Goal: Information Seeking & Learning: Learn about a topic

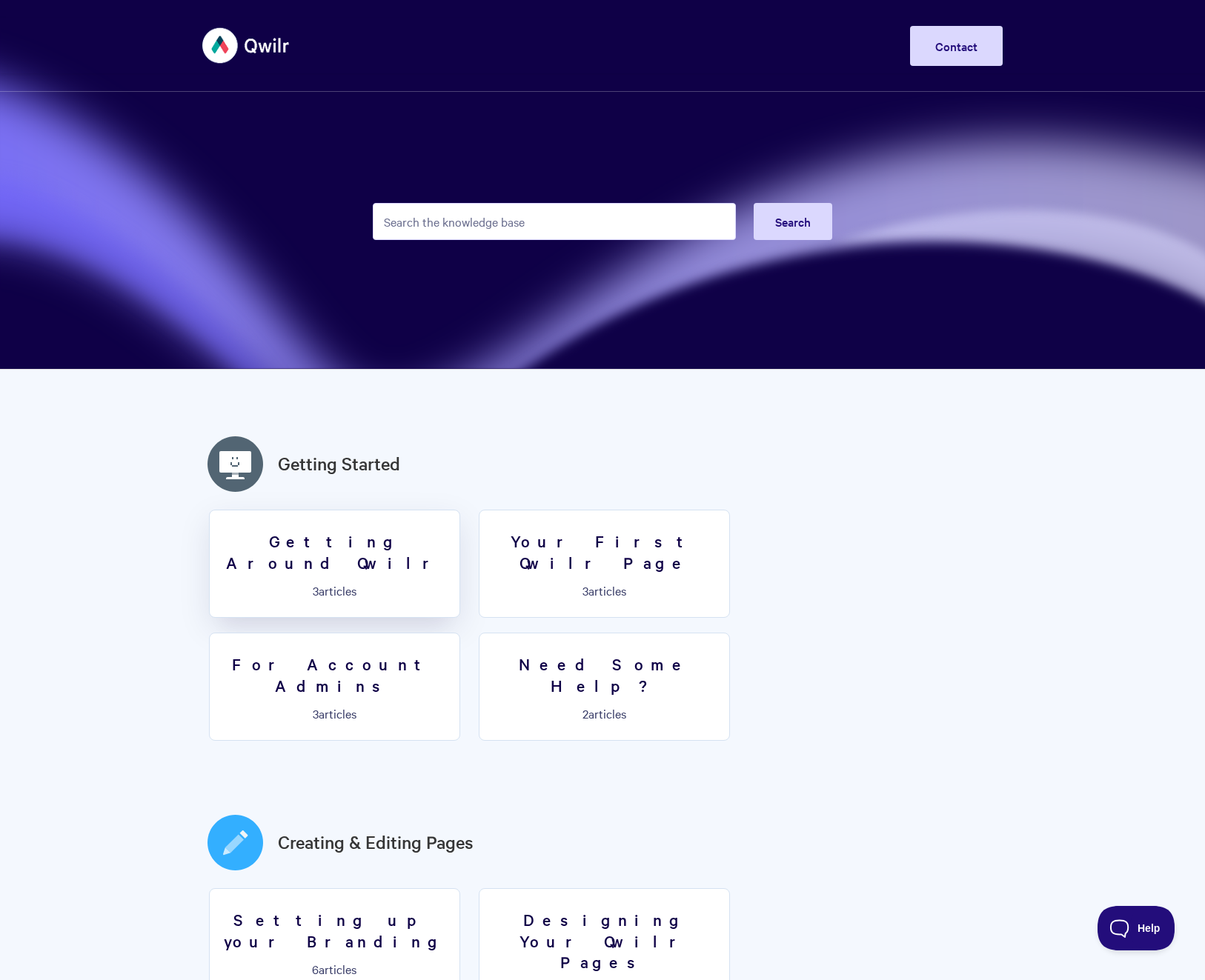
click at [371, 553] on link "Getting Around Qwilr 3 articles" at bounding box center [334, 564] width 251 height 108
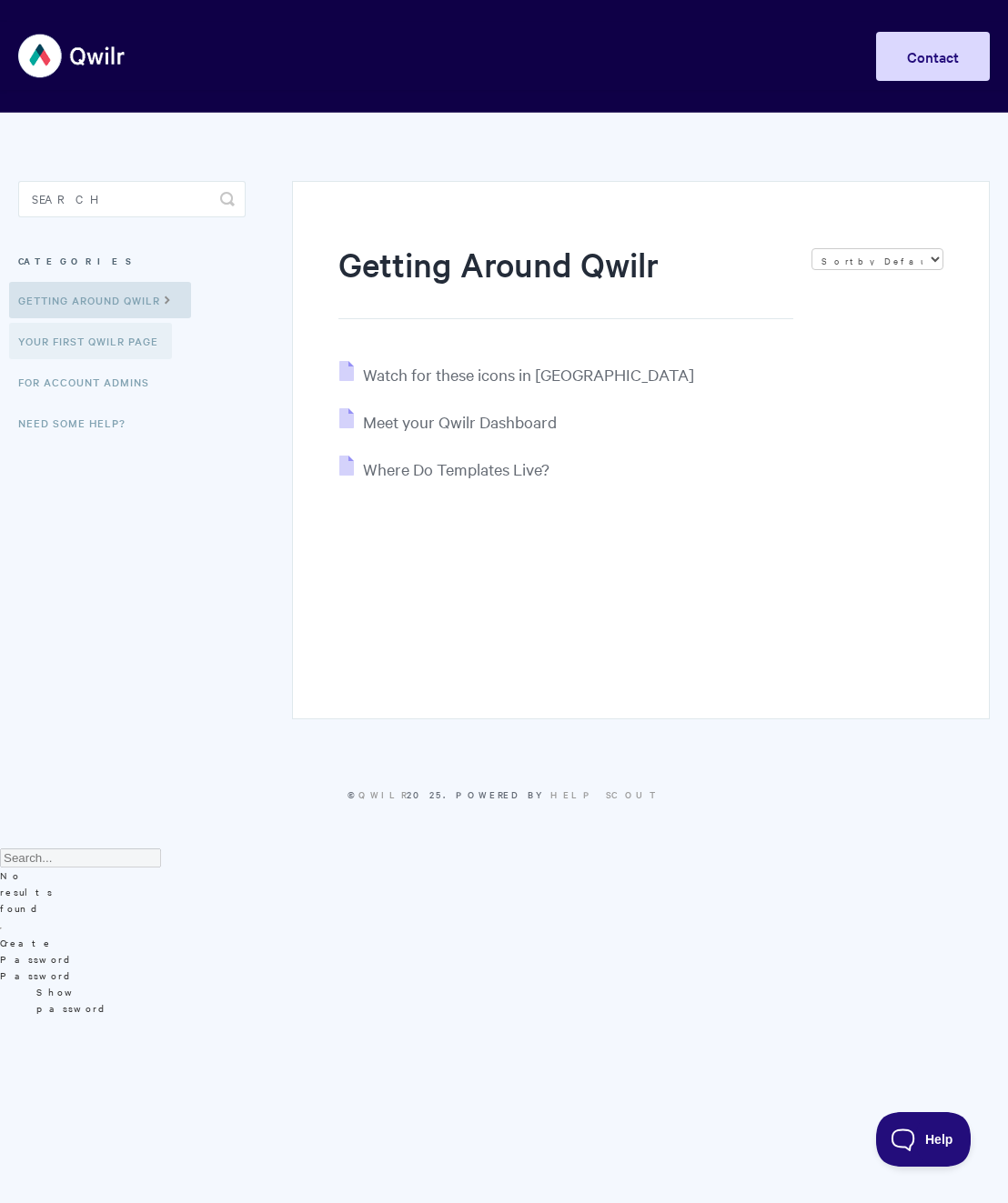
click at [128, 352] on link "Your First Qwilr Page" at bounding box center [91, 340] width 163 height 37
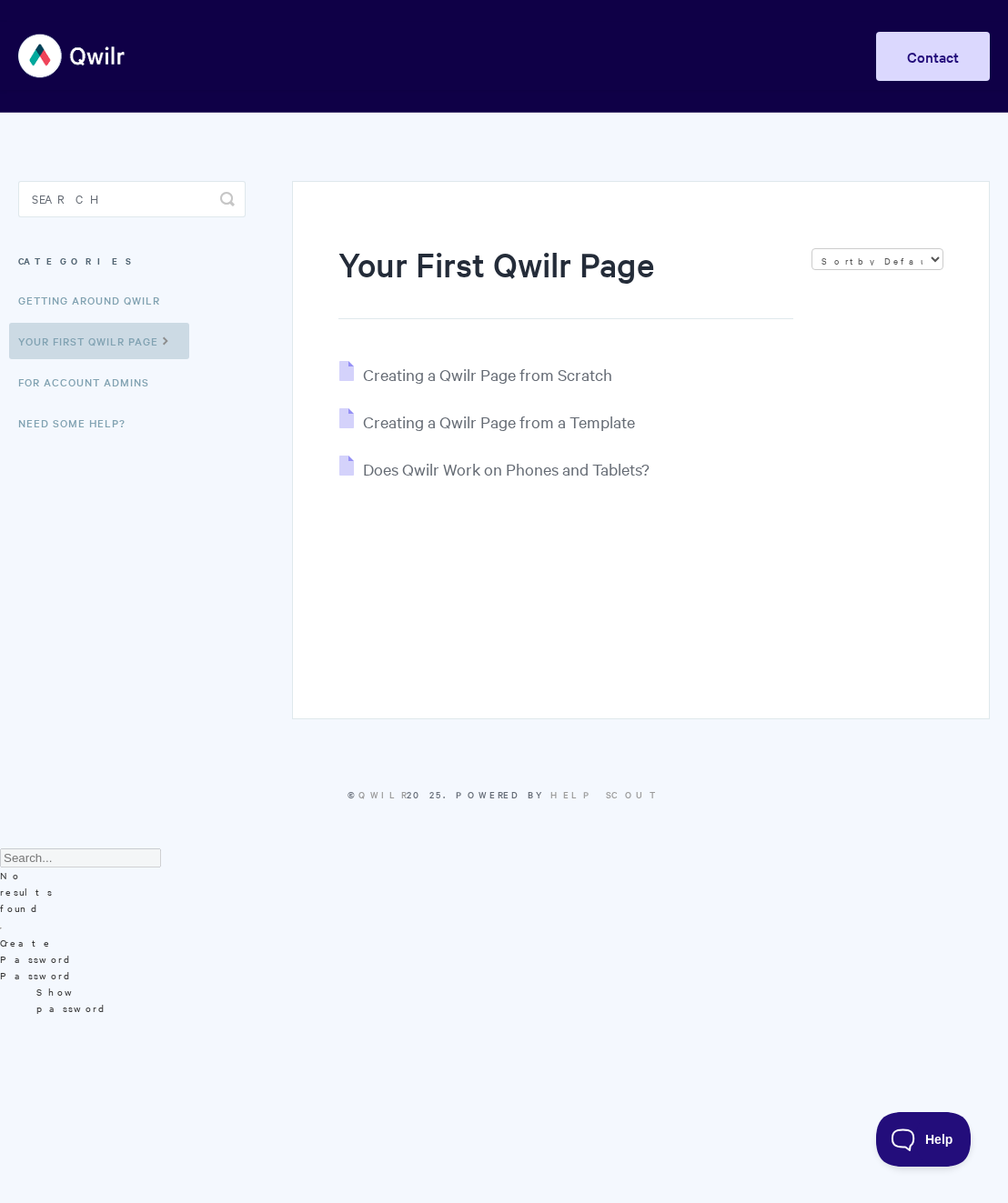
click at [173, 338] on icon at bounding box center [166, 339] width 15 height 15
click at [143, 300] on link "Getting Around Qwilr" at bounding box center [96, 300] width 156 height 37
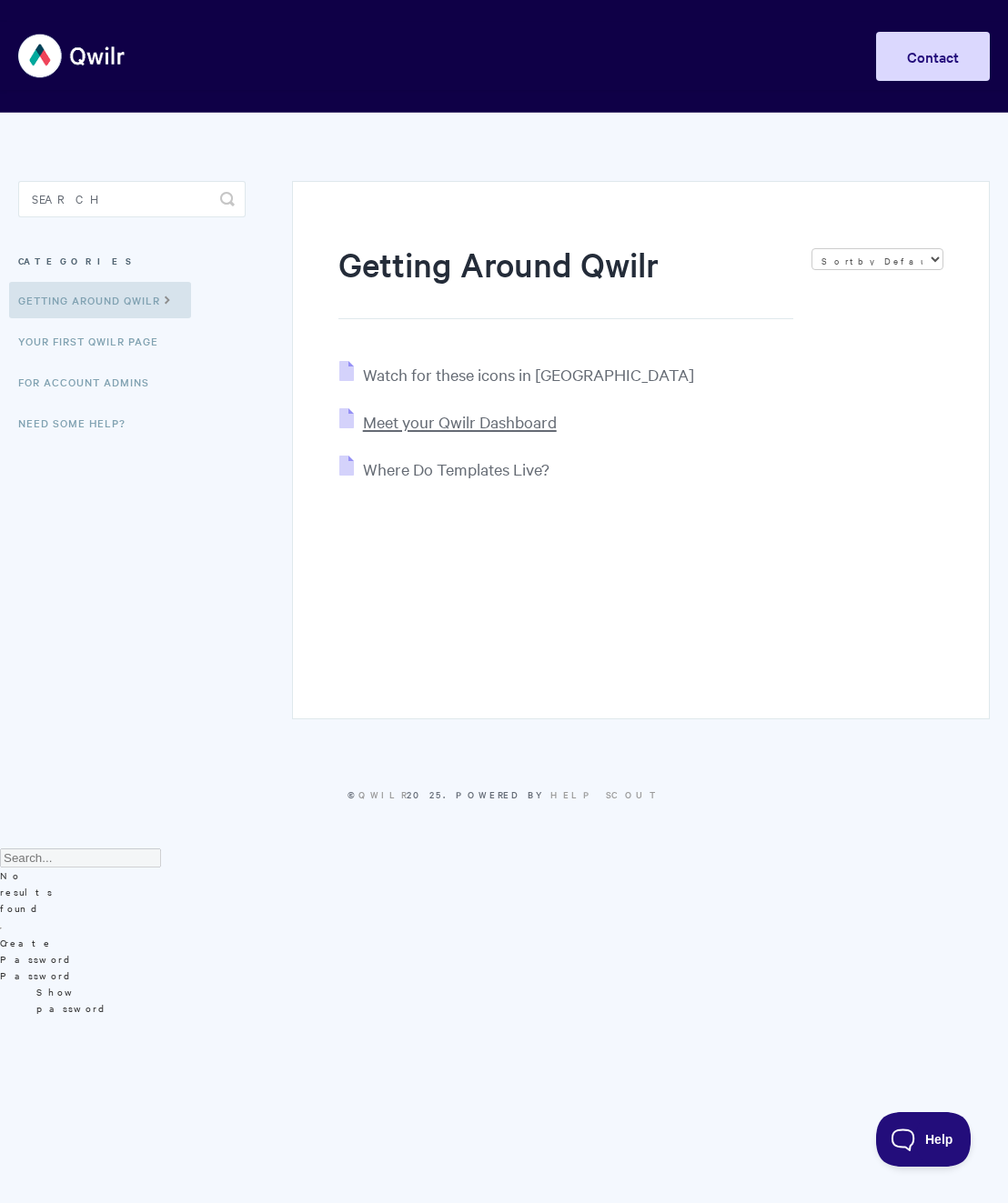
click at [519, 423] on span "Meet your Qwilr Dashboard" at bounding box center [459, 421] width 194 height 21
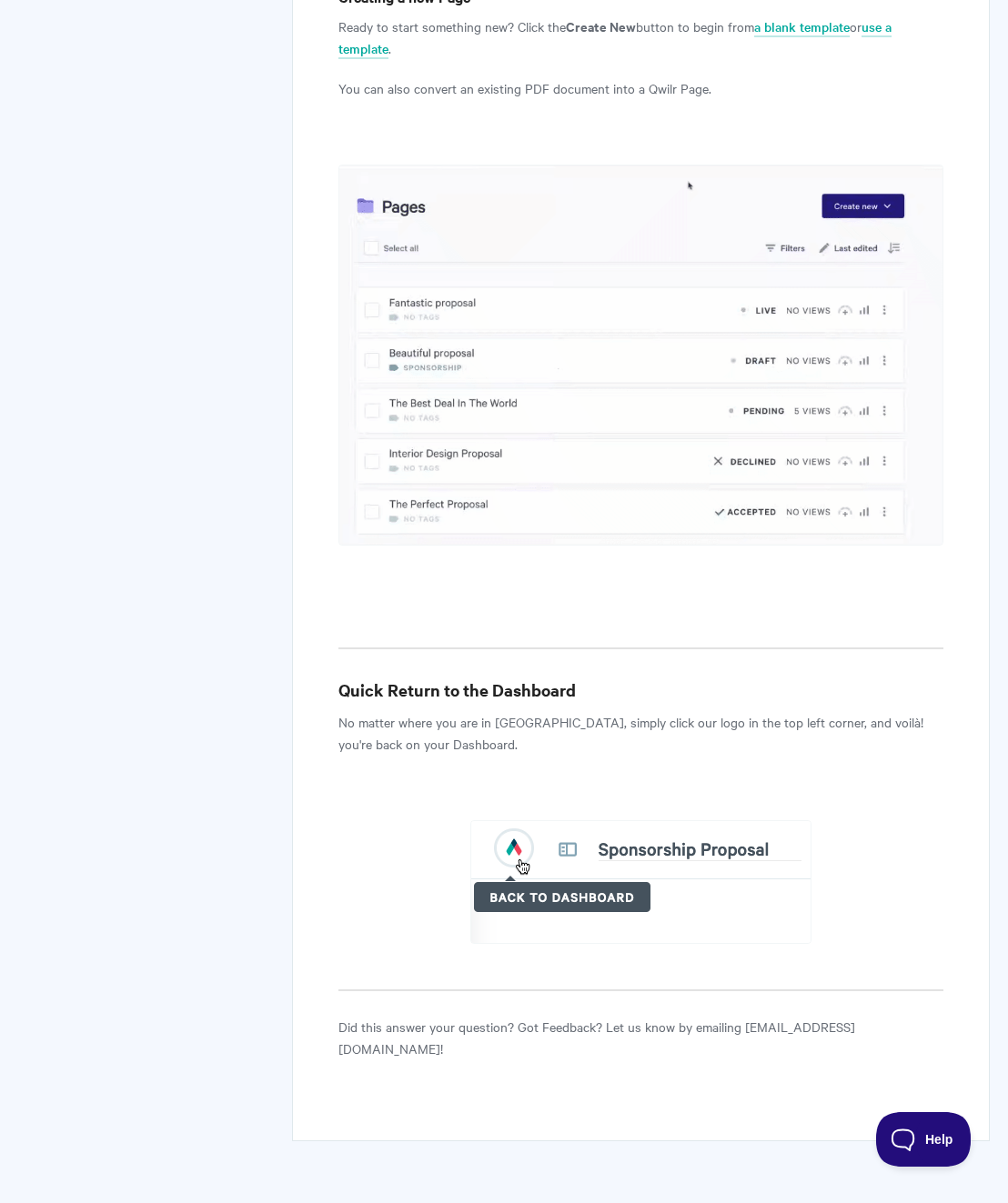
scroll to position [3734, 0]
